Goal: Navigation & Orientation: Find specific page/section

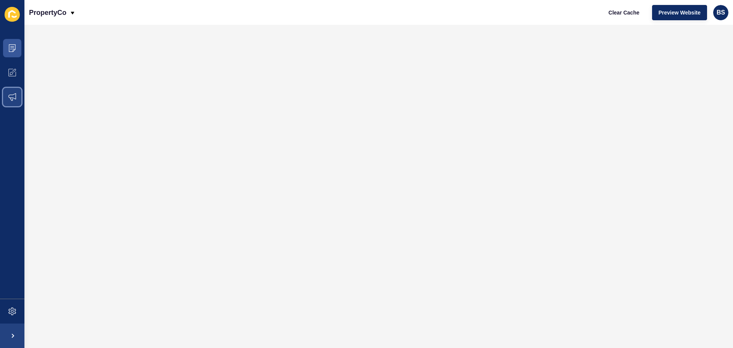
click at [10, 98] on icon at bounding box center [12, 97] width 8 height 8
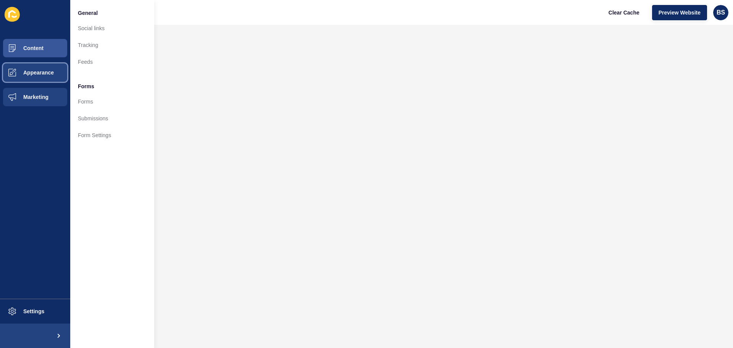
click at [35, 76] on button "Appearance" at bounding box center [35, 72] width 70 height 24
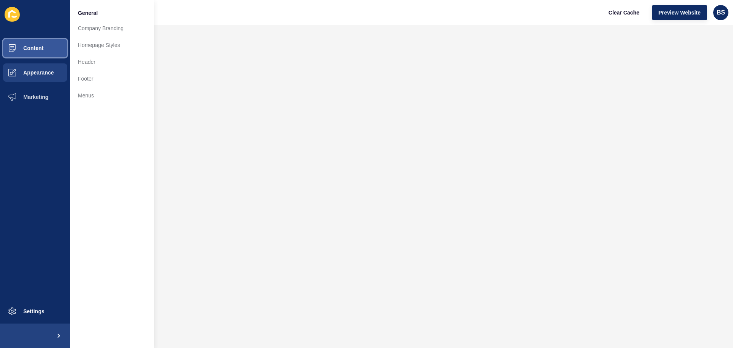
click at [45, 44] on button "Content" at bounding box center [35, 48] width 70 height 24
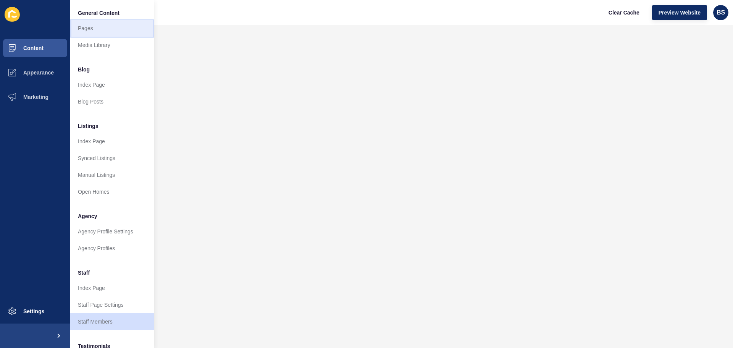
click at [96, 25] on link "Pages" at bounding box center [112, 28] width 84 height 17
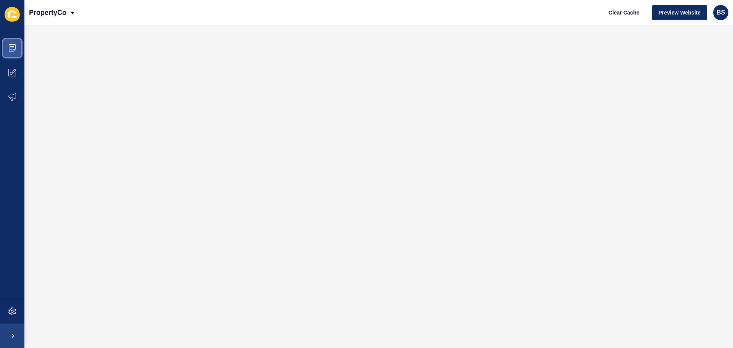
click at [11, 48] on icon at bounding box center [12, 48] width 4 height 0
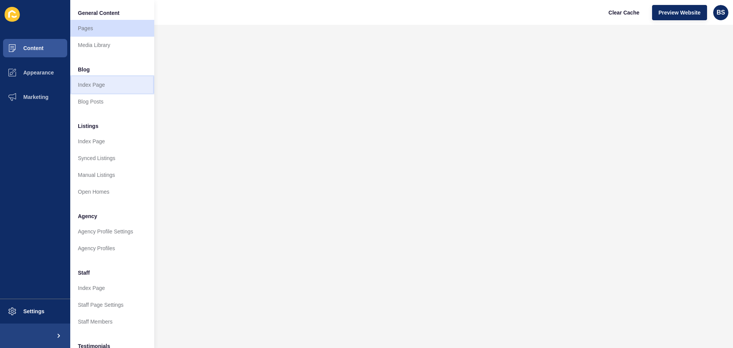
click at [107, 88] on link "Index Page" at bounding box center [112, 84] width 84 height 17
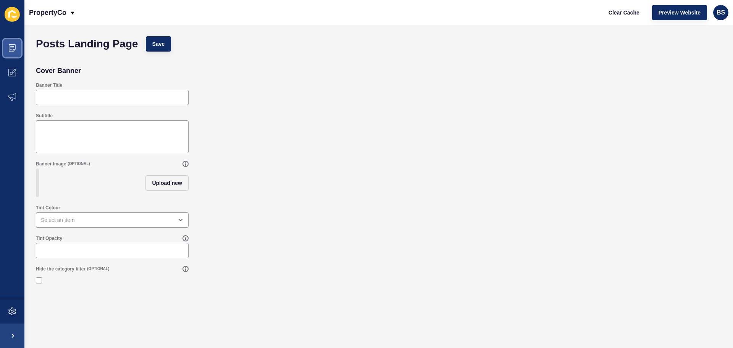
click at [14, 48] on icon at bounding box center [12, 48] width 8 height 8
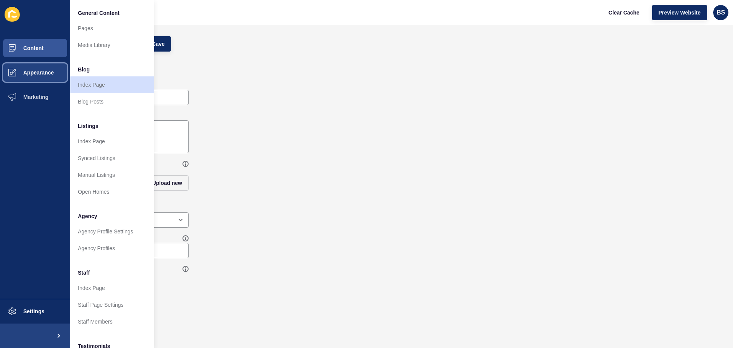
click at [34, 75] on span "Appearance" at bounding box center [26, 72] width 55 height 6
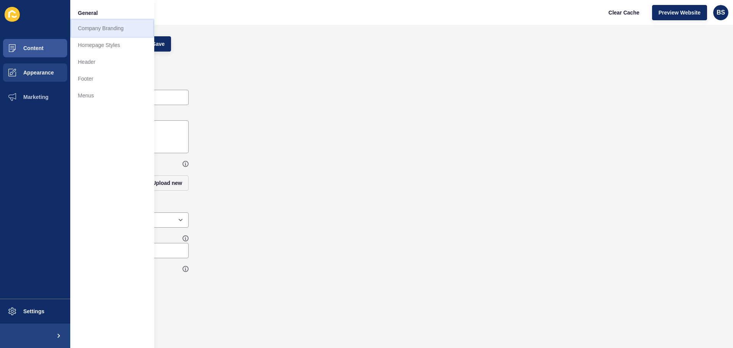
click at [94, 27] on link "Company Branding" at bounding box center [112, 28] width 84 height 17
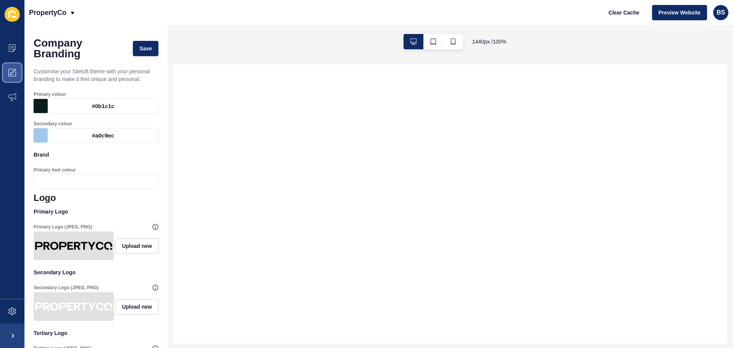
click at [15, 73] on icon at bounding box center [12, 73] width 8 height 8
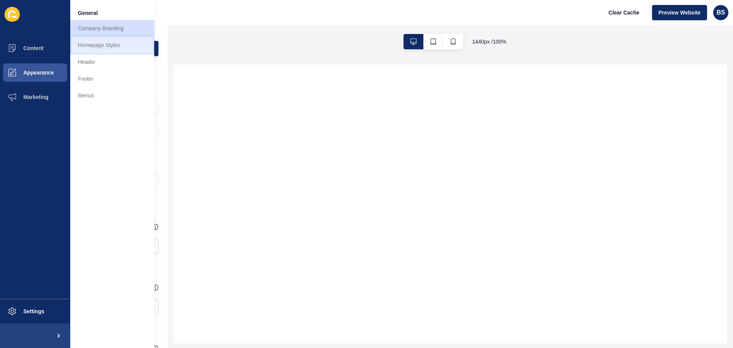
click at [111, 49] on link "Homepage Styles" at bounding box center [112, 45] width 84 height 17
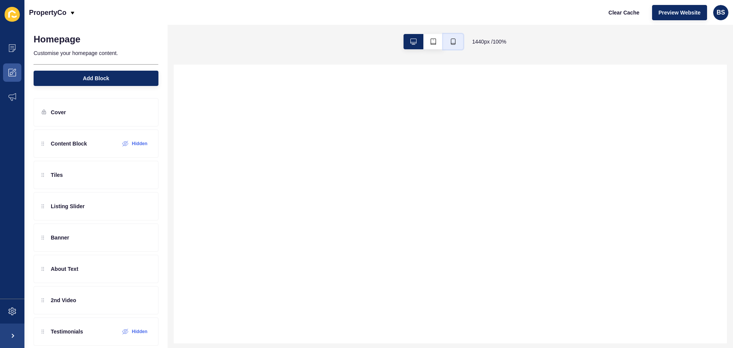
click at [455, 40] on button "button" at bounding box center [453, 41] width 20 height 15
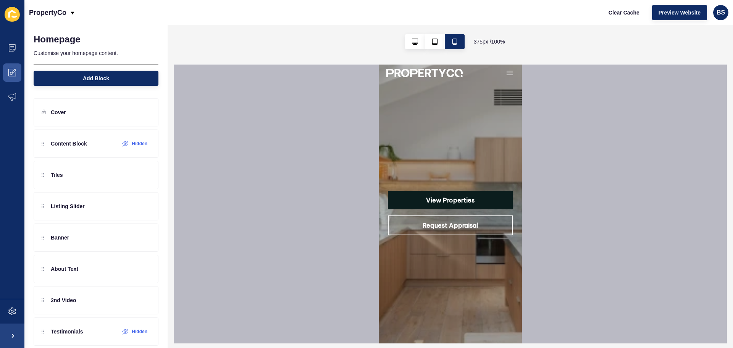
click at [506, 74] on icon "button" at bounding box center [510, 73] width 8 height 8
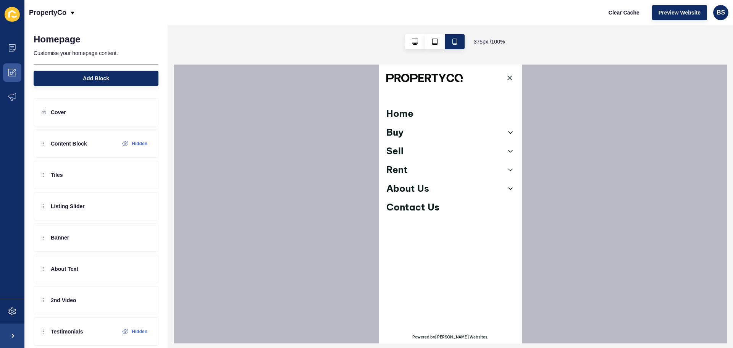
click at [507, 76] on icon "button" at bounding box center [510, 78] width 8 height 8
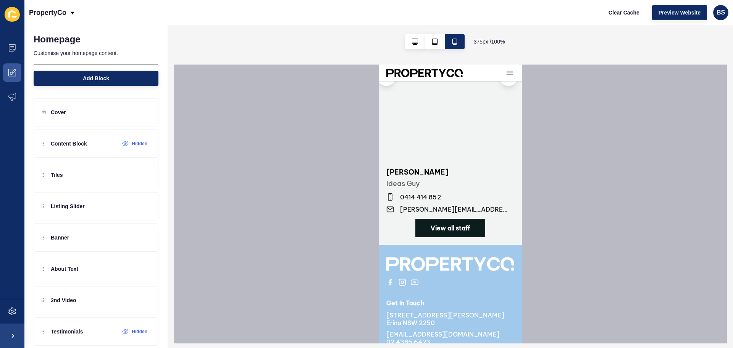
scroll to position [1304, 0]
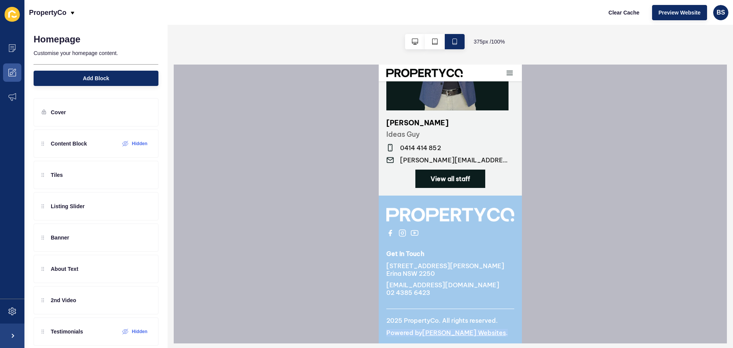
drag, startPoint x: 469, startPoint y: 332, endPoint x: 386, endPoint y: 334, distance: 82.9
click at [386, 334] on p "Powered by [PERSON_NAME] Websites ." at bounding box center [450, 333] width 128 height 8
click at [495, 329] on p "Powered by [PERSON_NAME] Websites ." at bounding box center [450, 333] width 128 height 8
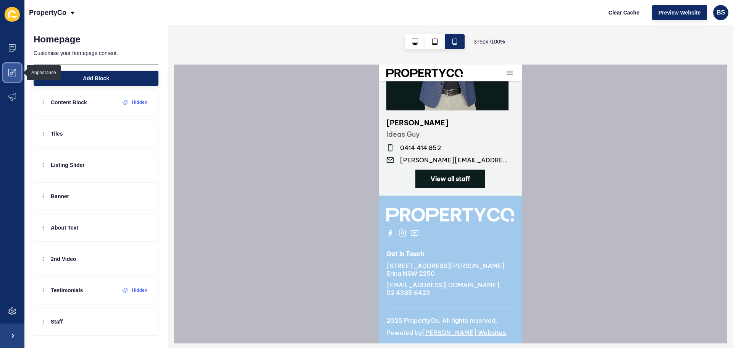
click at [13, 74] on icon at bounding box center [11, 73] width 3 height 3
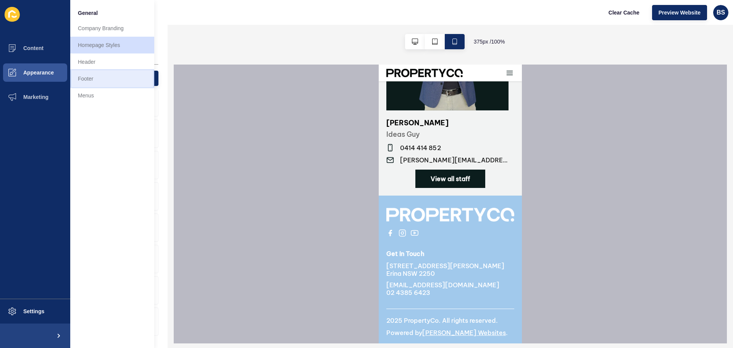
click at [97, 78] on link "Footer" at bounding box center [112, 78] width 84 height 17
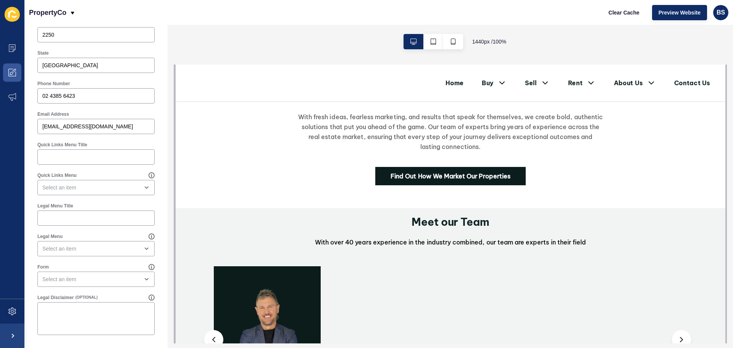
scroll to position [1142, 0]
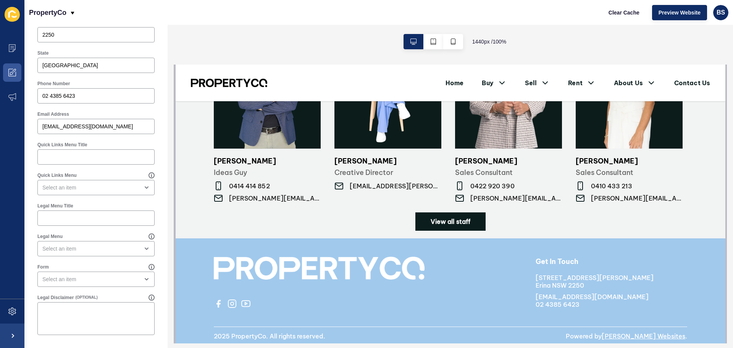
click at [604, 335] on p "Powered by [PERSON_NAME] Websites ." at bounding box center [625, 336] width 121 height 8
drag, startPoint x: 604, startPoint y: 334, endPoint x: 611, endPoint y: 334, distance: 6.5
click at [611, 334] on p "Powered by [PERSON_NAME] Websites ." at bounding box center [625, 336] width 121 height 8
click at [612, 333] on p "Powered by [PERSON_NAME] Websites ." at bounding box center [625, 336] width 121 height 8
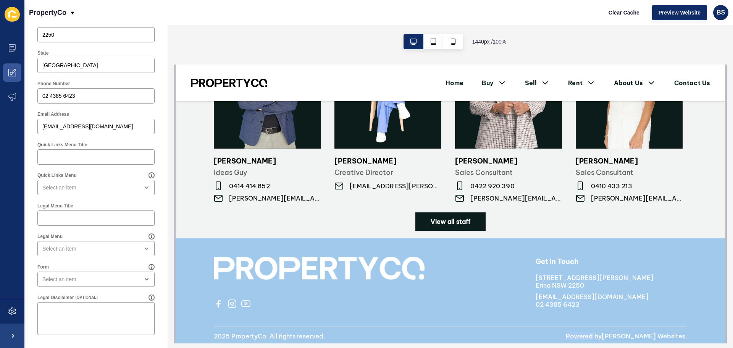
click at [596, 331] on div "2025 PropertyCo. All rights reserved. Powered by [PERSON_NAME] Websites ." at bounding box center [449, 336] width 473 height 18
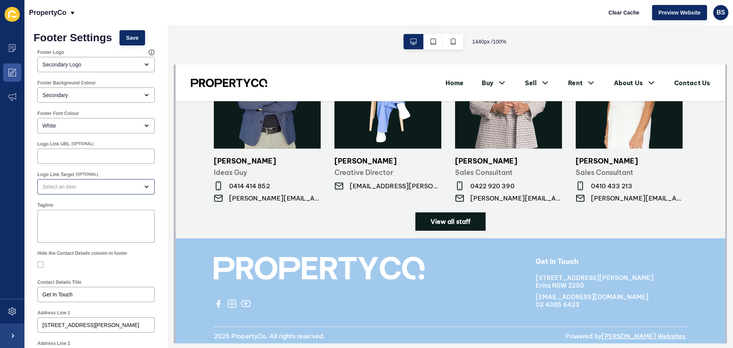
scroll to position [0, 0]
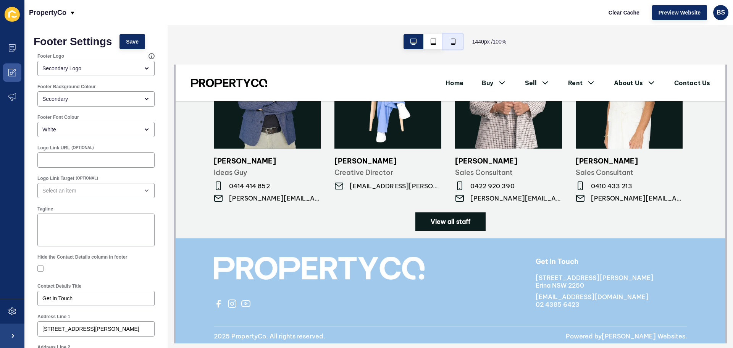
click at [456, 39] on button "button" at bounding box center [453, 41] width 20 height 15
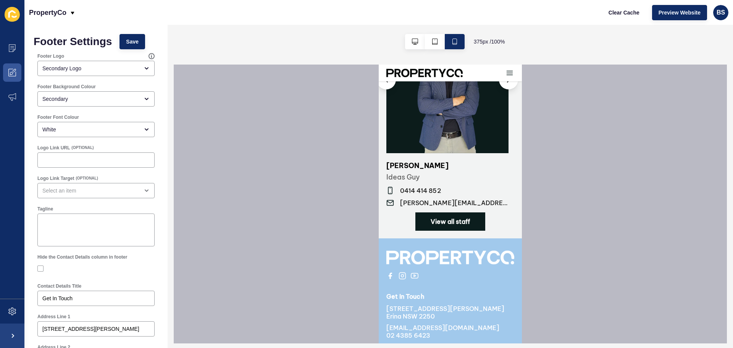
scroll to position [1305, 0]
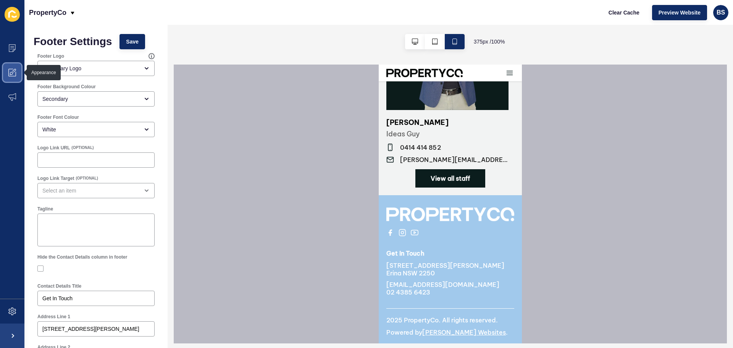
click at [10, 74] on icon at bounding box center [12, 73] width 8 height 8
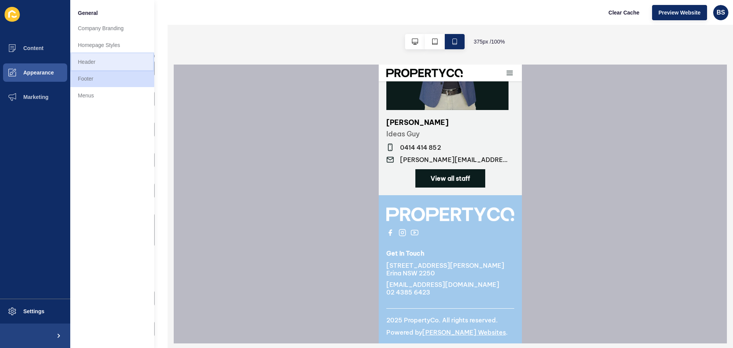
click at [87, 60] on link "Header" at bounding box center [112, 61] width 84 height 17
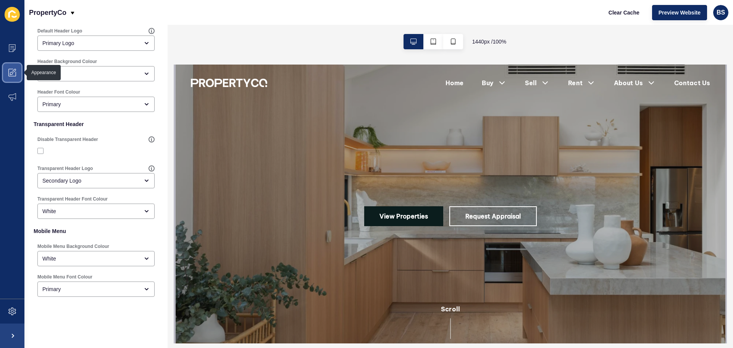
click at [13, 71] on icon at bounding box center [14, 71] width 4 height 4
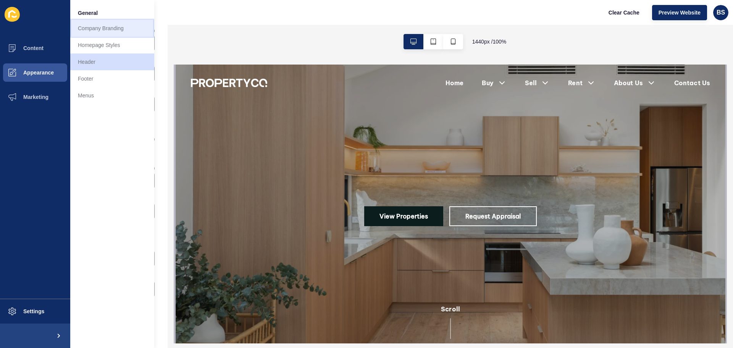
click at [92, 29] on link "Company Branding" at bounding box center [112, 28] width 84 height 17
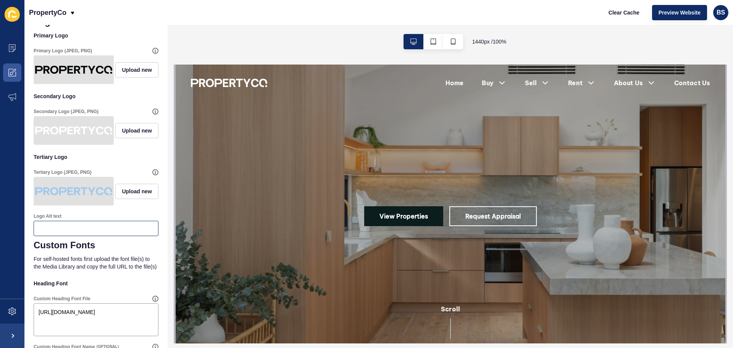
scroll to position [175, 0]
click at [15, 74] on icon at bounding box center [12, 73] width 8 height 8
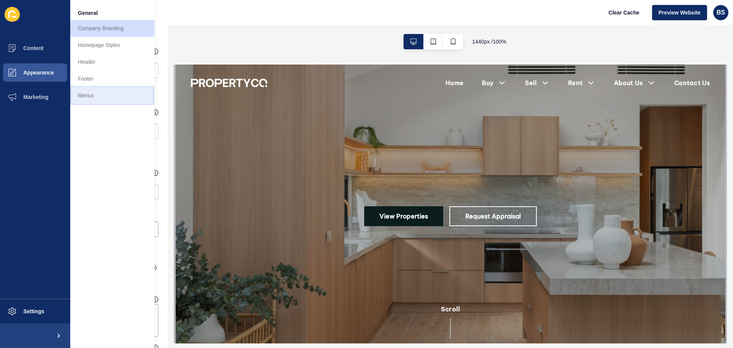
click at [94, 90] on link "Menus" at bounding box center [112, 95] width 84 height 17
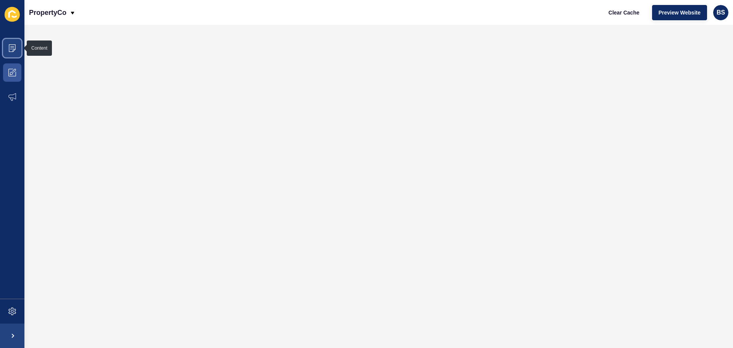
click at [18, 55] on span at bounding box center [12, 48] width 24 height 24
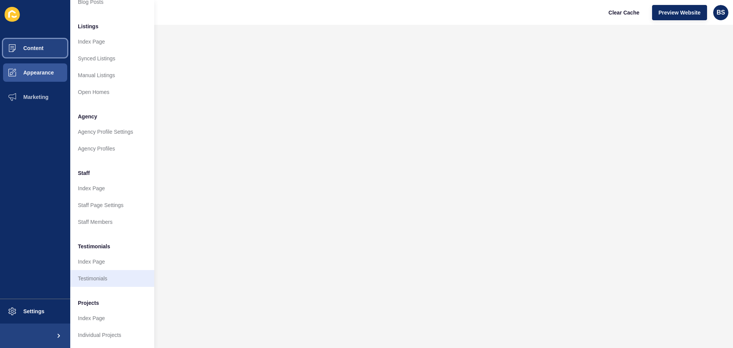
scroll to position [105, 0]
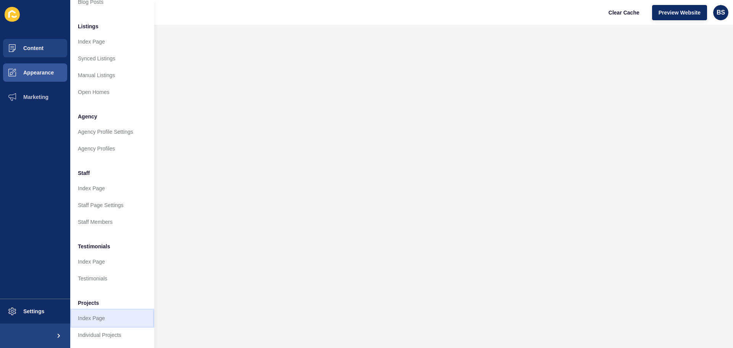
click at [100, 314] on link "Index Page" at bounding box center [112, 318] width 84 height 17
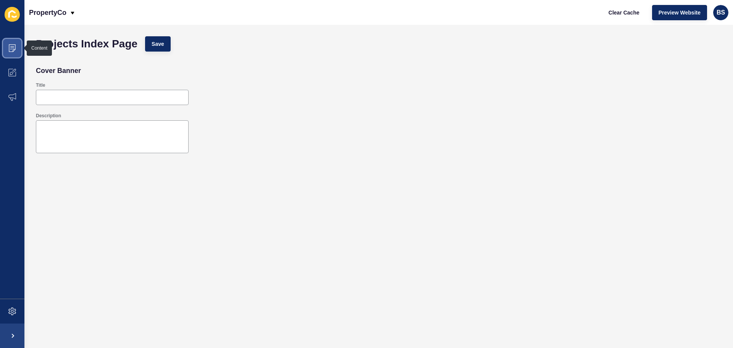
click at [16, 43] on span at bounding box center [12, 48] width 24 height 24
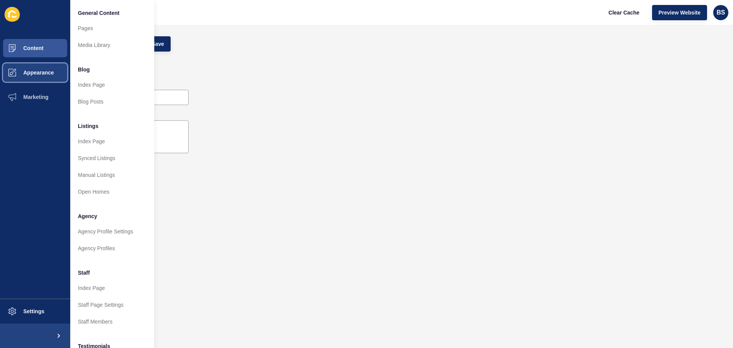
click at [40, 70] on span "Appearance" at bounding box center [26, 72] width 55 height 6
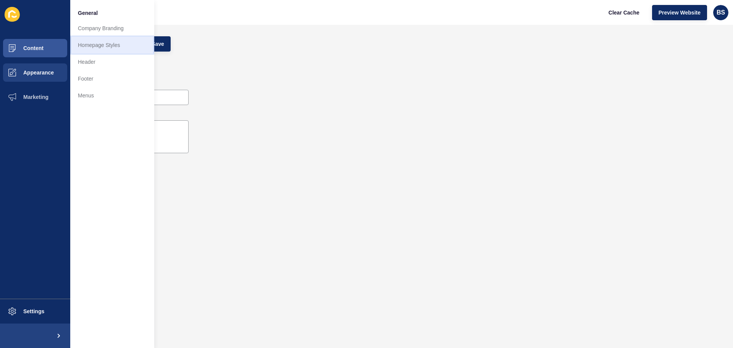
click at [104, 40] on link "Homepage Styles" at bounding box center [112, 45] width 84 height 17
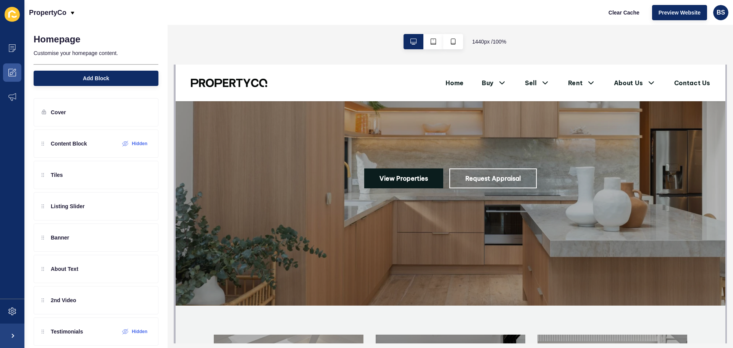
scroll to position [38, 0]
click at [451, 42] on icon "button" at bounding box center [453, 42] width 6 height 6
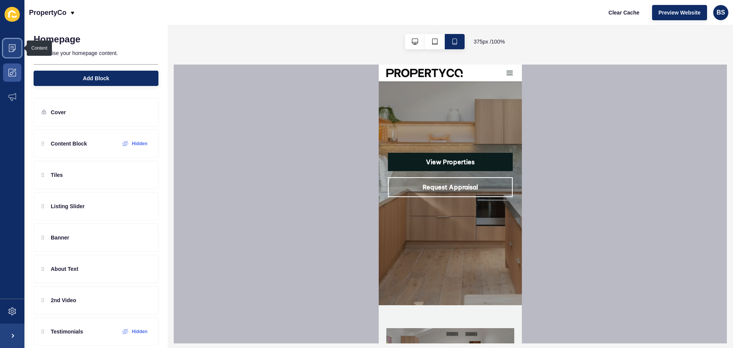
click at [15, 48] on icon at bounding box center [12, 48] width 7 height 8
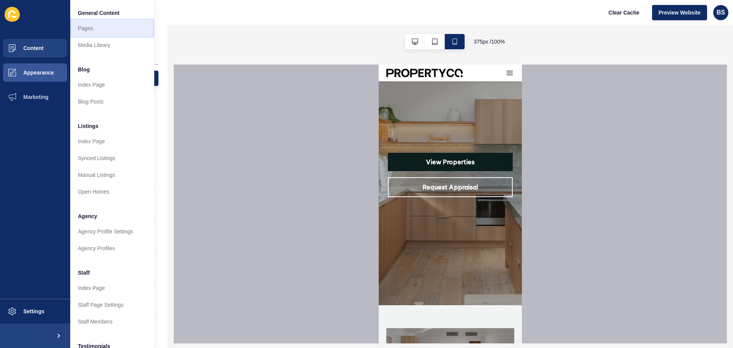
click at [79, 29] on link "Pages" at bounding box center [112, 28] width 84 height 17
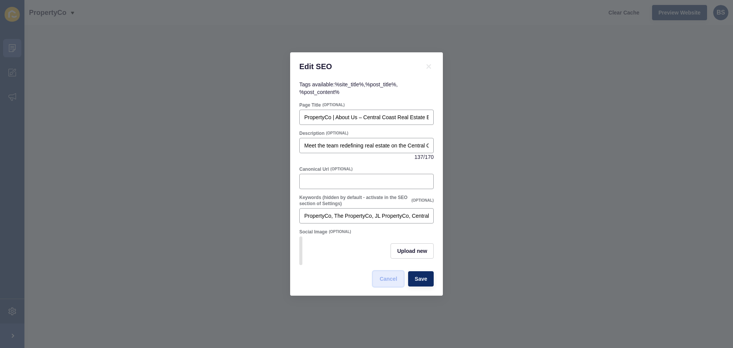
click at [391, 282] on span "Cancel" at bounding box center [388, 279] width 18 height 8
